Goal: Communication & Community: Answer question/provide support

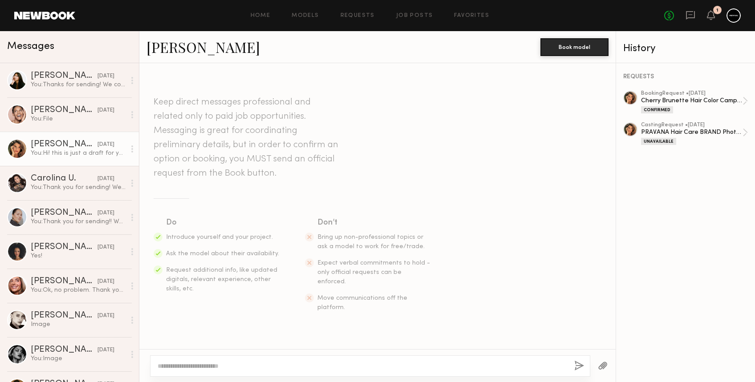
scroll to position [2027, 0]
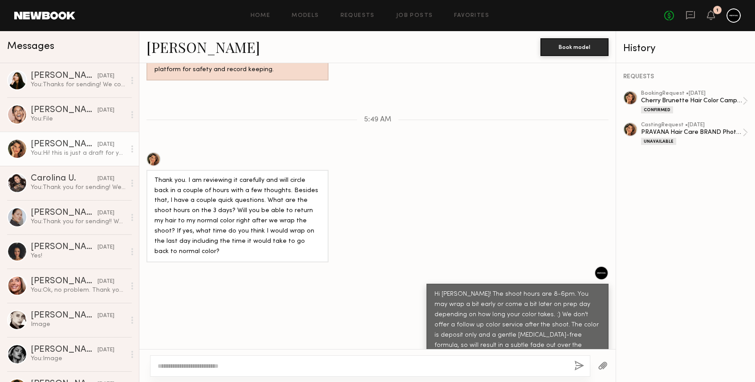
click at [281, 370] on textarea at bounding box center [363, 366] width 410 height 9
type textarea "*"
click at [343, 360] on div at bounding box center [370, 366] width 440 height 21
click at [244, 361] on div at bounding box center [370, 366] width 440 height 21
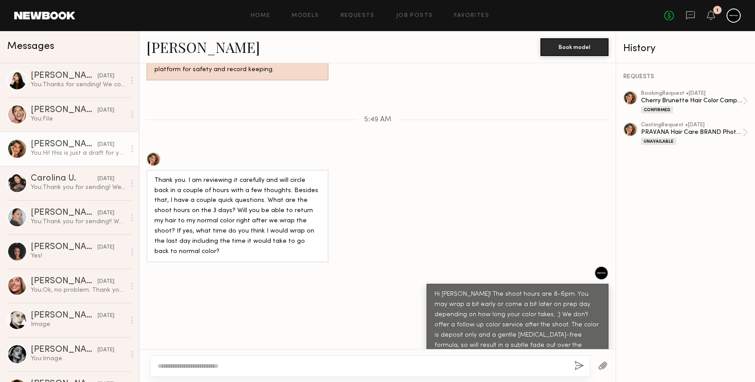
click at [207, 367] on textarea at bounding box center [363, 366] width 410 height 9
click at [347, 360] on div at bounding box center [370, 366] width 440 height 21
click at [344, 367] on textarea at bounding box center [363, 366] width 410 height 9
click at [198, 367] on textarea at bounding box center [363, 366] width 410 height 9
type textarea "*"
